Goal: Contribute content

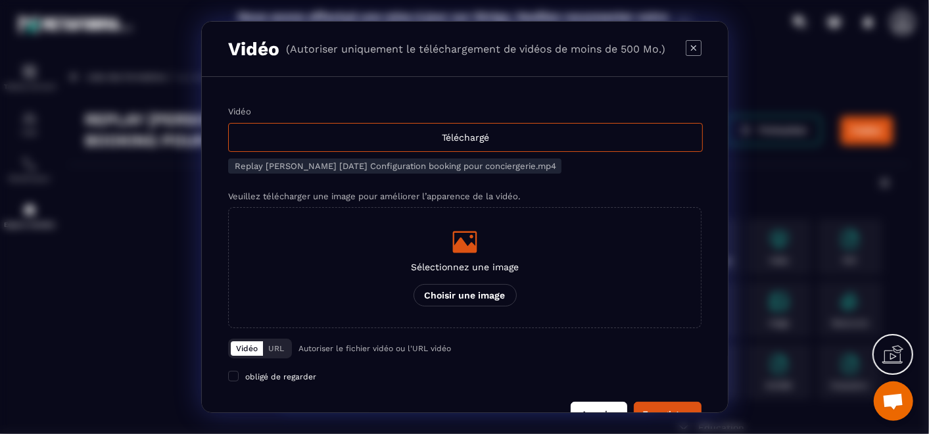
click at [608, 404] on button "Annuler" at bounding box center [599, 414] width 57 height 25
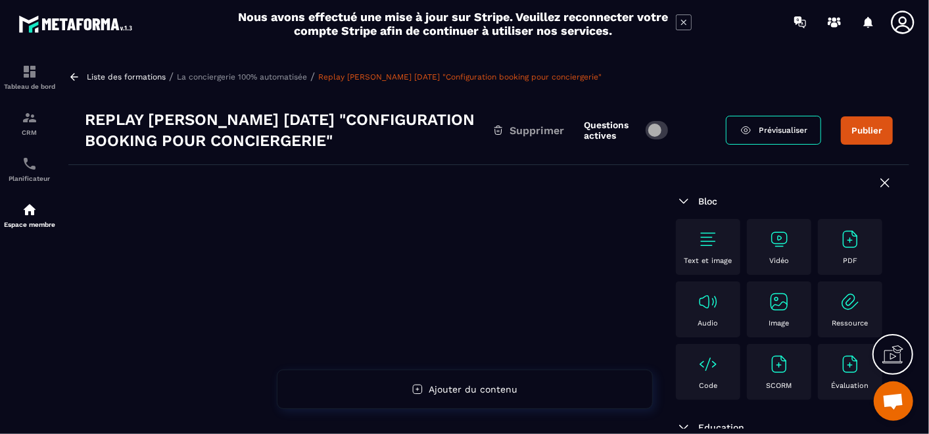
click at [770, 262] on p "Vidéo" at bounding box center [780, 261] width 20 height 9
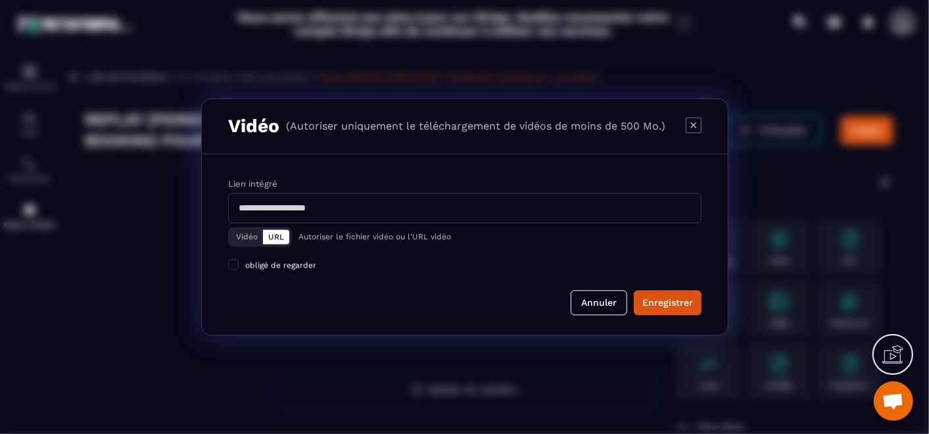
click at [248, 239] on button "Vidéo" at bounding box center [247, 237] width 32 height 14
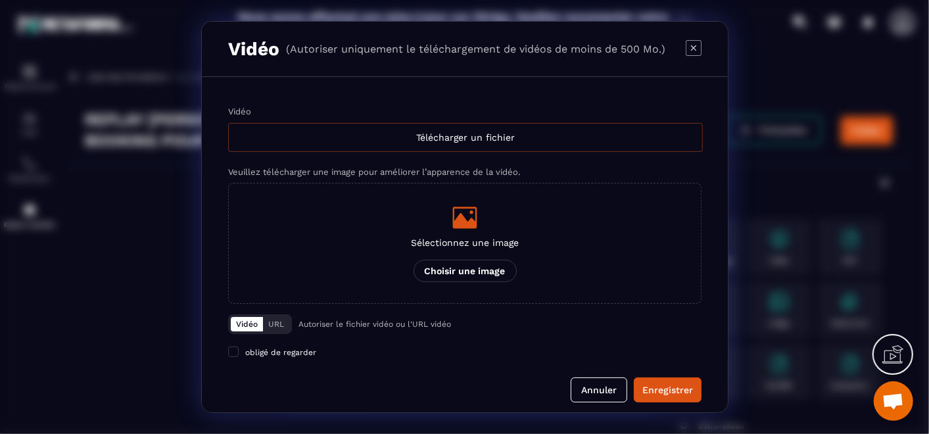
click at [430, 133] on div "Télécharger un fichier" at bounding box center [465, 137] width 475 height 29
click at [0, 0] on input "Vidéo Télécharger un fichier" at bounding box center [0, 0] width 0 height 0
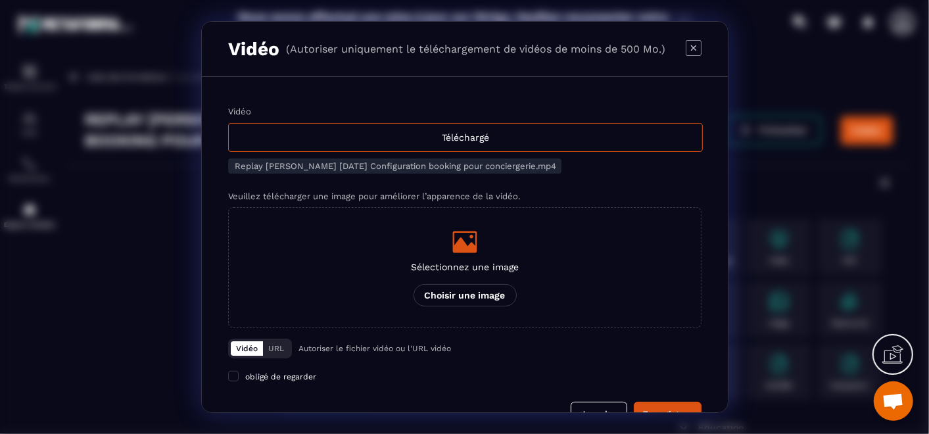
scroll to position [32, 0]
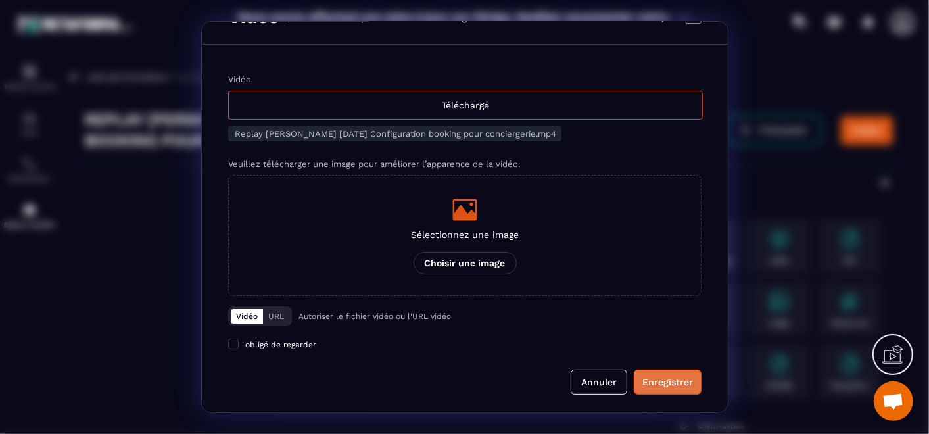
click at [669, 376] on div "Enregistrer" at bounding box center [668, 382] width 51 height 13
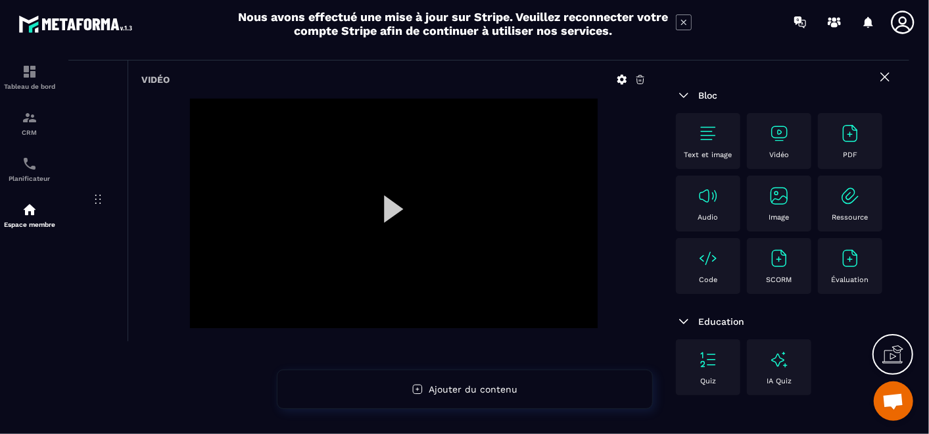
scroll to position [146, 0]
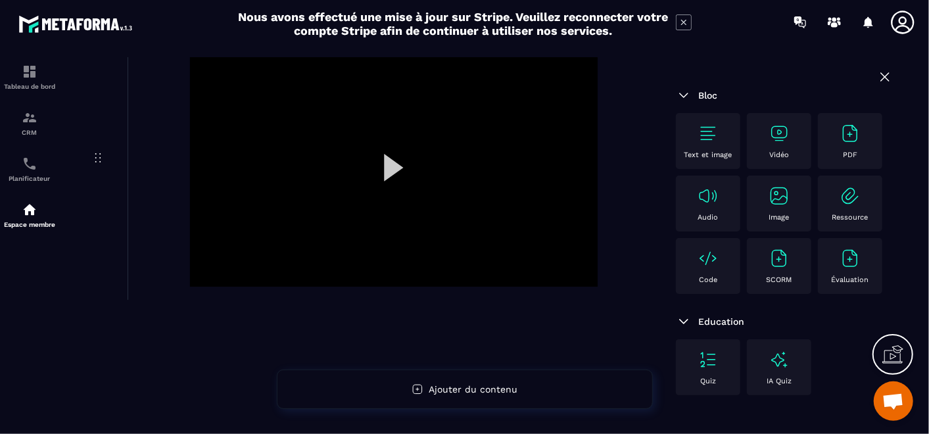
click at [393, 171] on div at bounding box center [394, 172] width 408 height 230
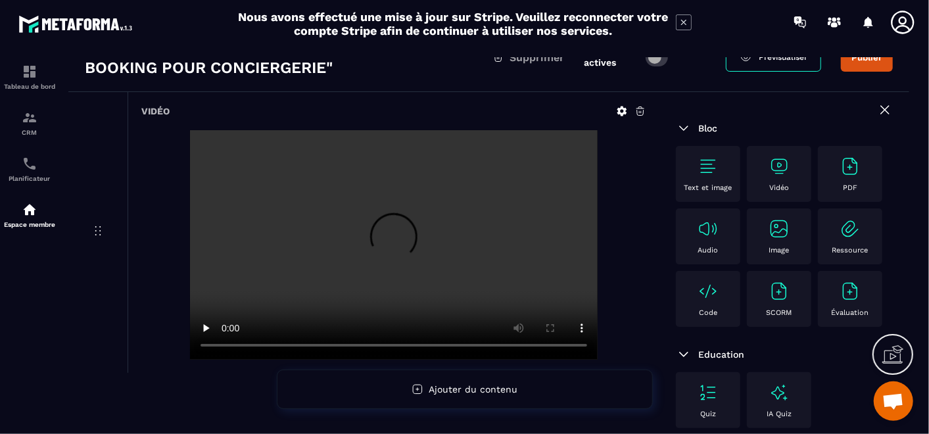
scroll to position [0, 0]
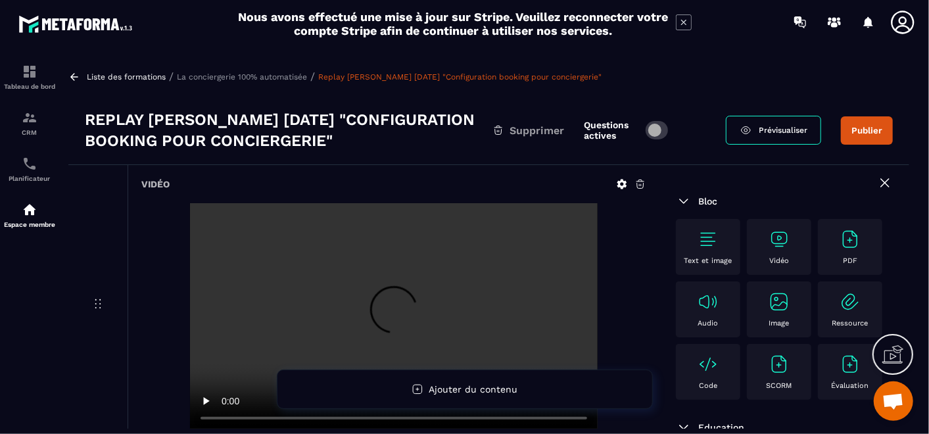
click at [862, 128] on button "Publier" at bounding box center [867, 130] width 52 height 28
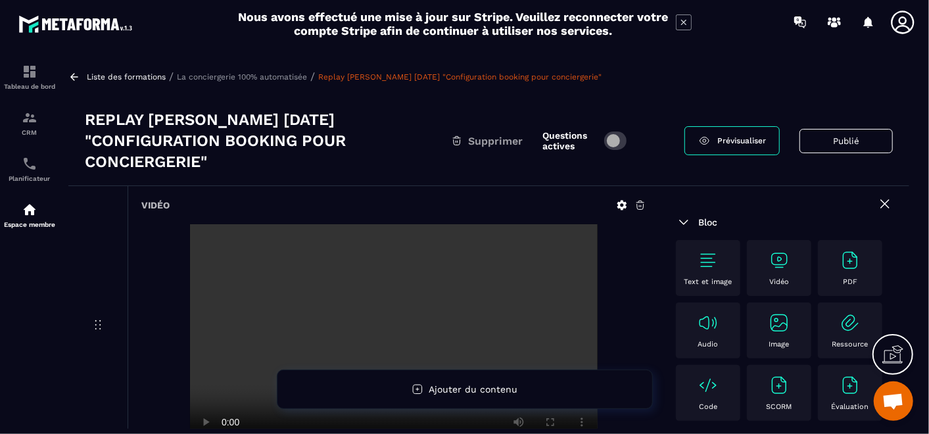
click at [255, 76] on p "La conciergerie 100% automatisée" at bounding box center [242, 76] width 130 height 9
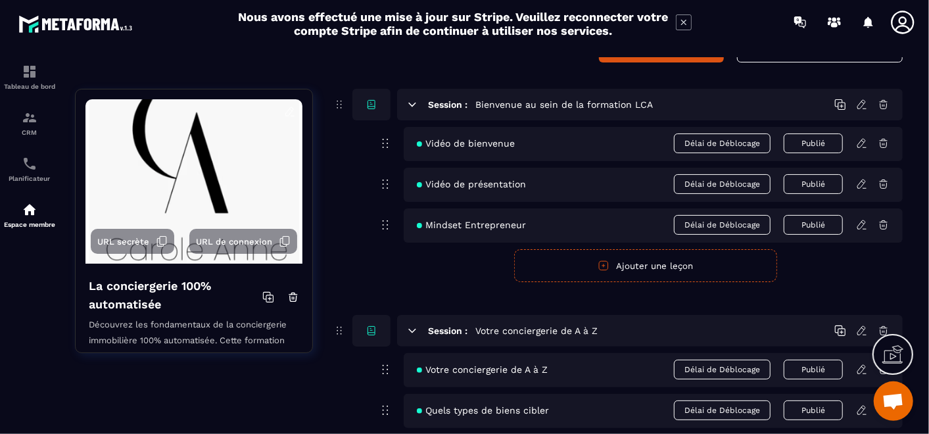
scroll to position [219, 0]
